Goal: Find specific page/section: Find specific page/section

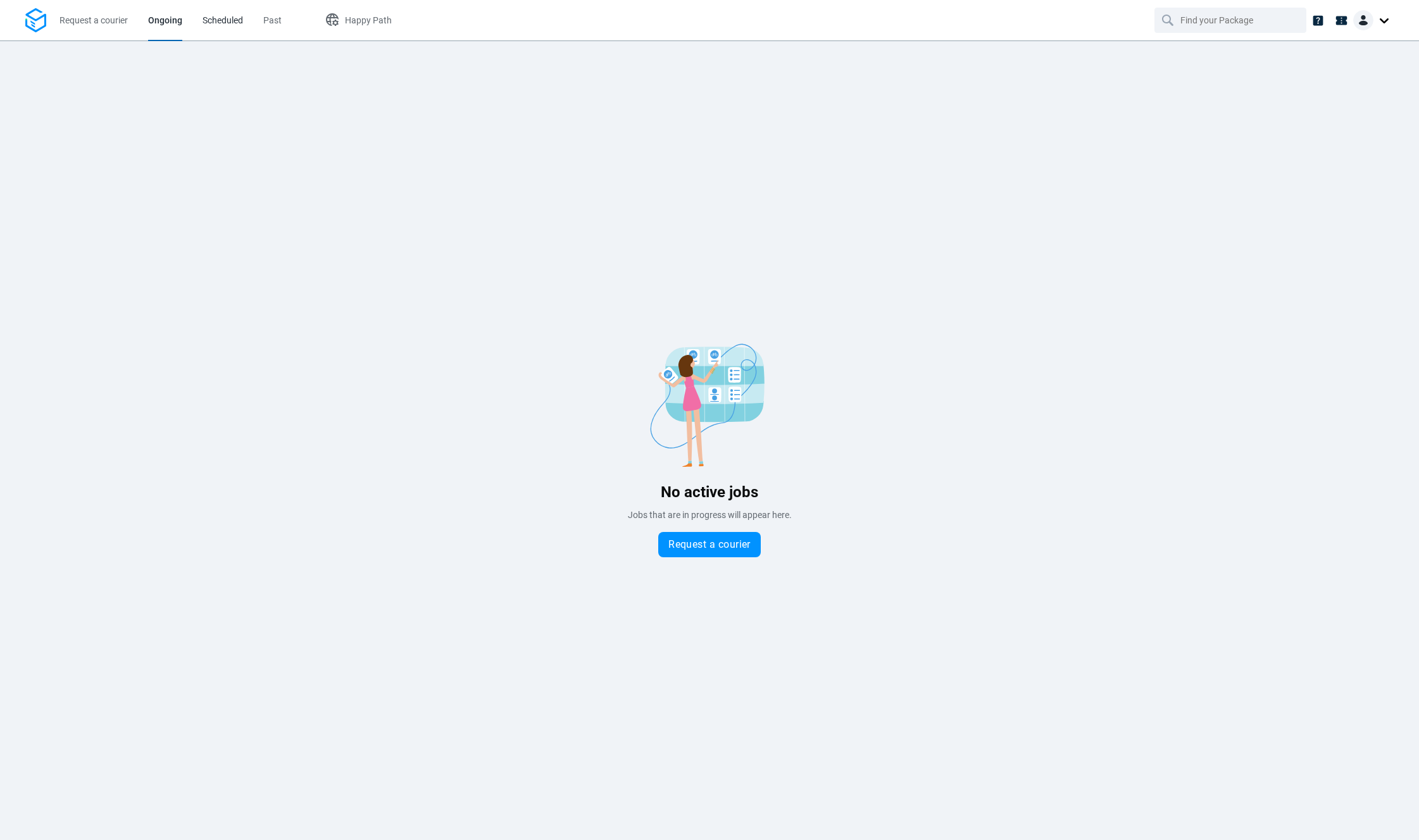
click at [235, 22] on span "Scheduled" at bounding box center [223, 20] width 41 height 10
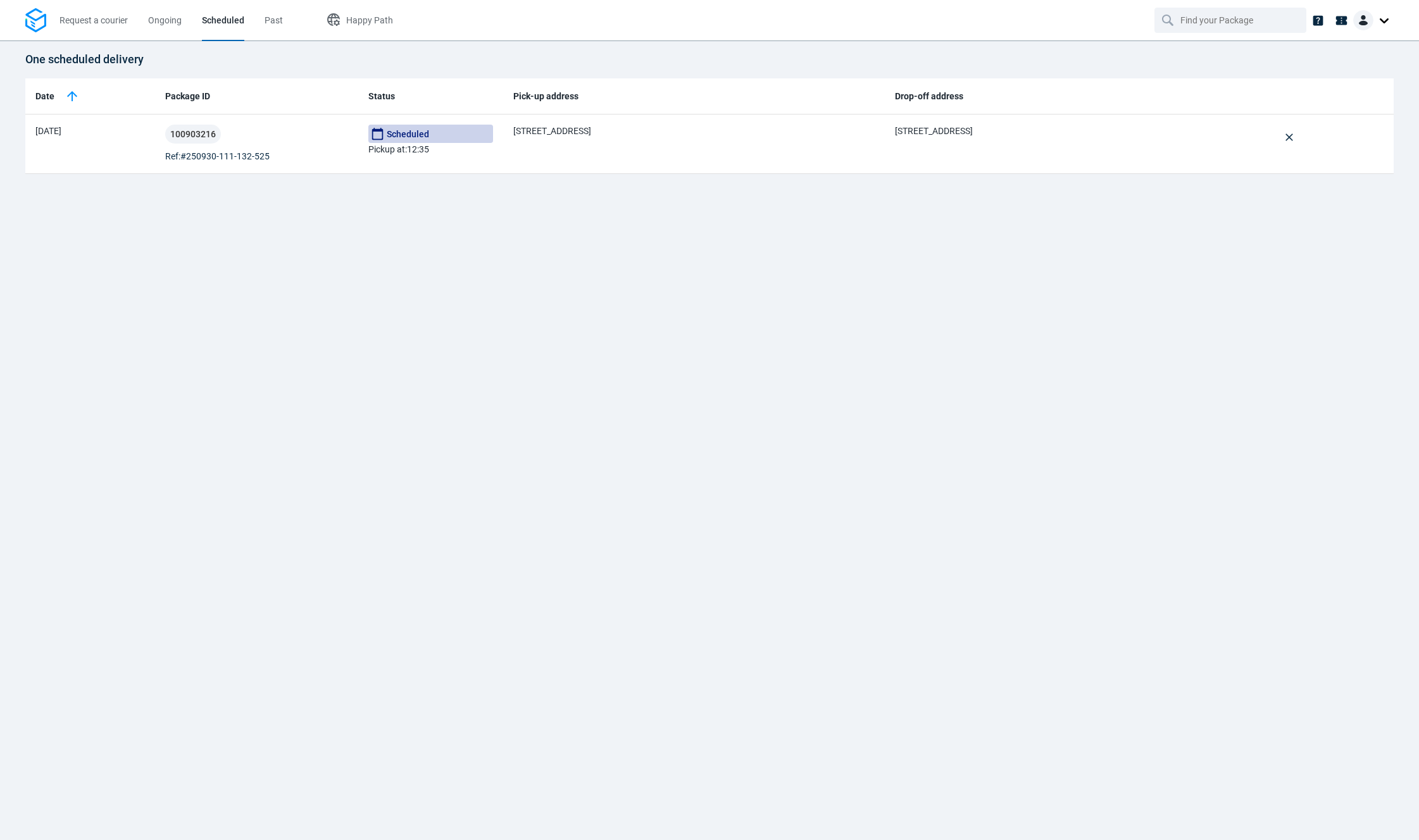
drag, startPoint x: 280, startPoint y: 24, endPoint x: 250, endPoint y: 21, distance: 30.1
click at [275, 24] on span "Past" at bounding box center [273, 20] width 19 height 10
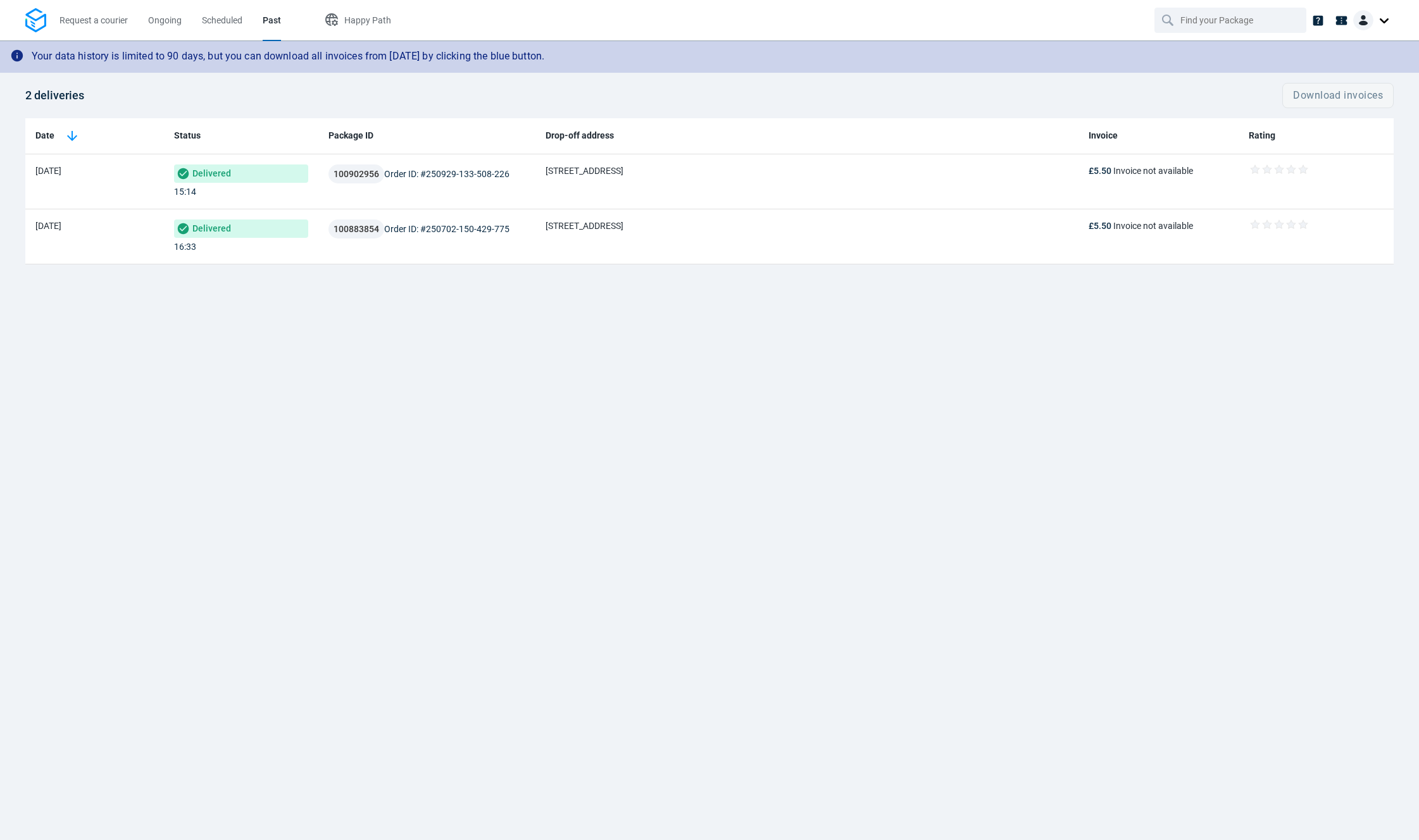
click at [250, 21] on li "Scheduled" at bounding box center [222, 20] width 60 height 41
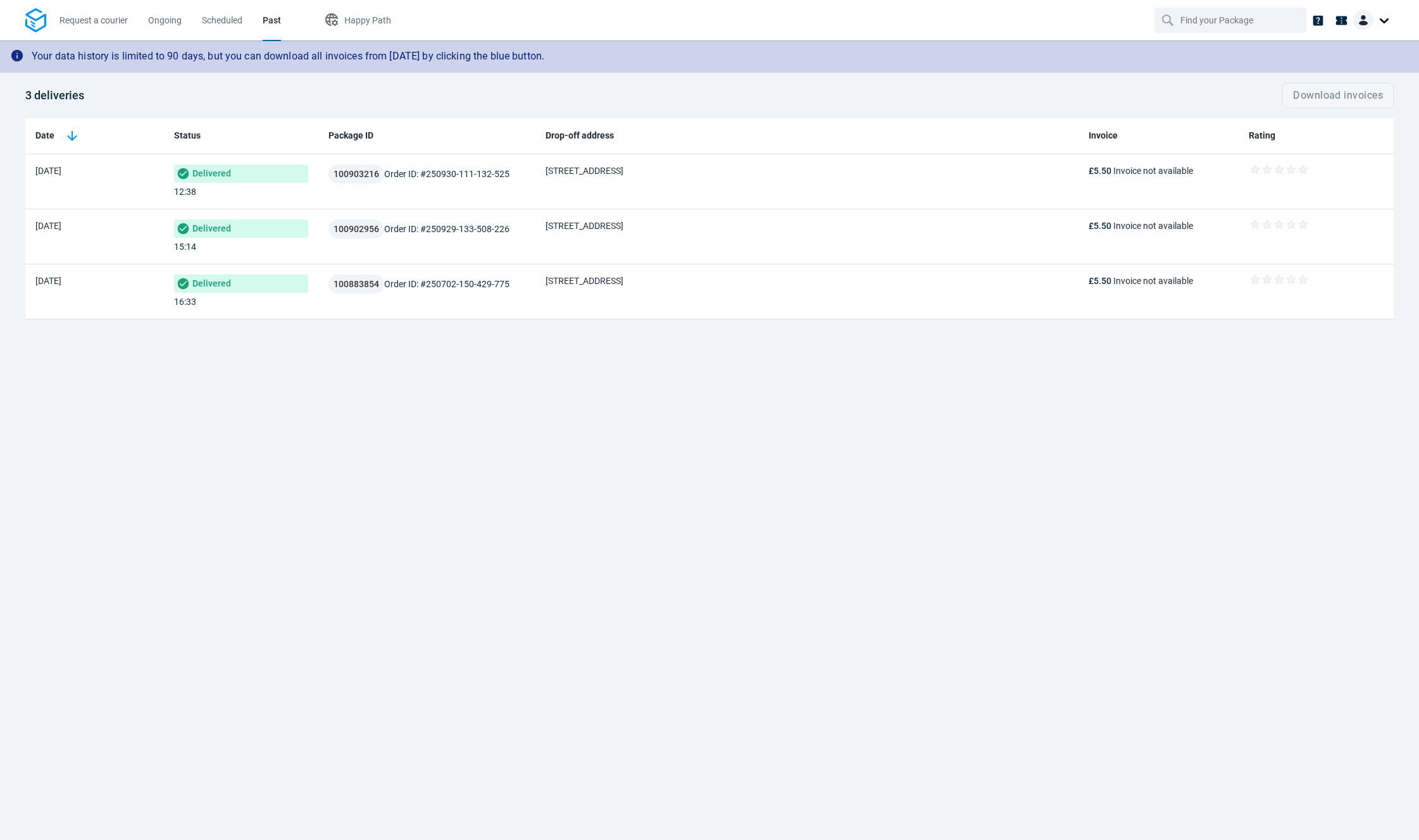
click at [268, 19] on span "Past" at bounding box center [271, 20] width 19 height 10
